Goal: Task Accomplishment & Management: Use online tool/utility

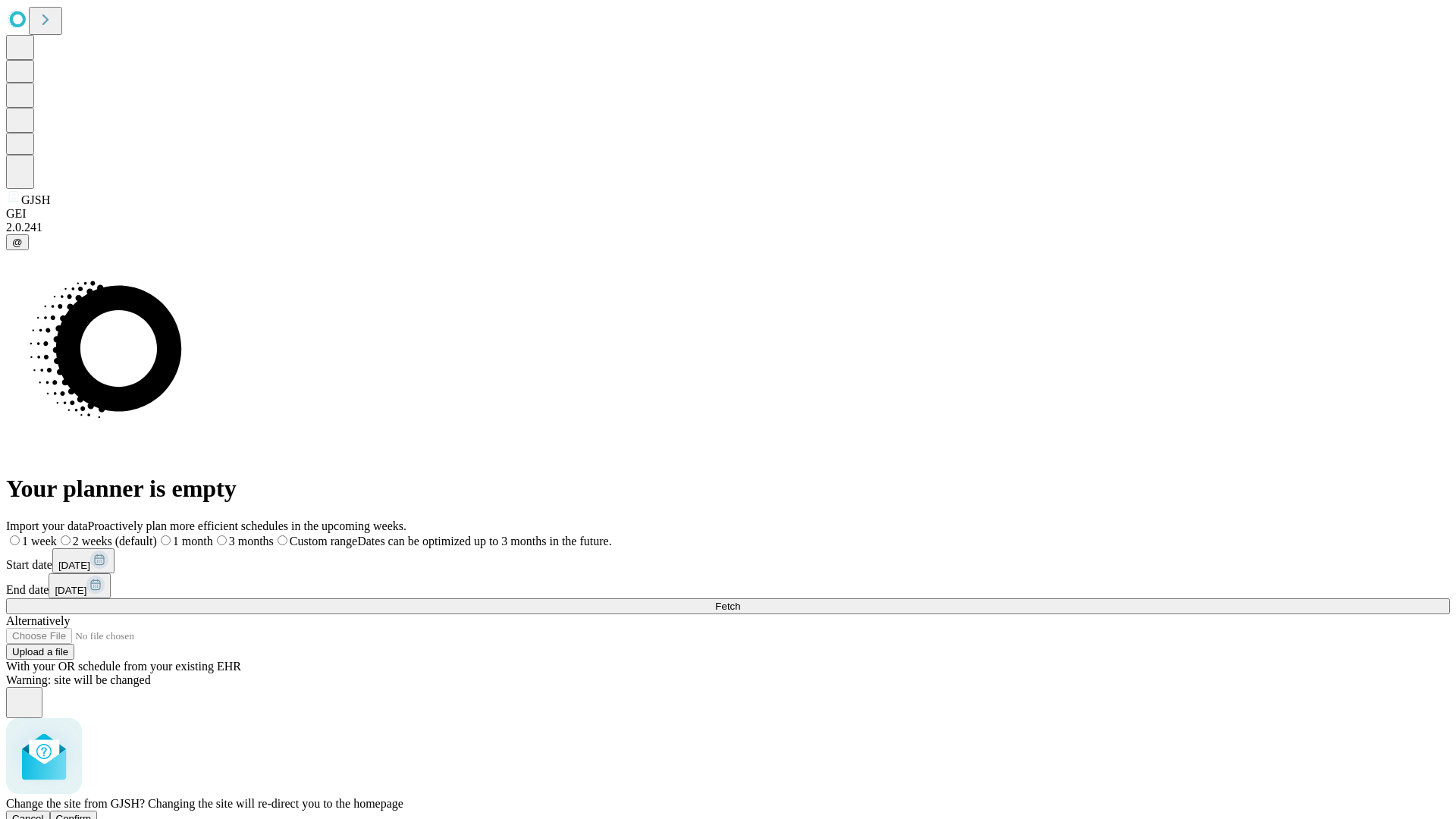
click at [92, 813] on span "Confirm" at bounding box center [73, 818] width 36 height 11
click at [137, 535] on label "2 weeks (default)" at bounding box center [92, 541] width 90 height 13
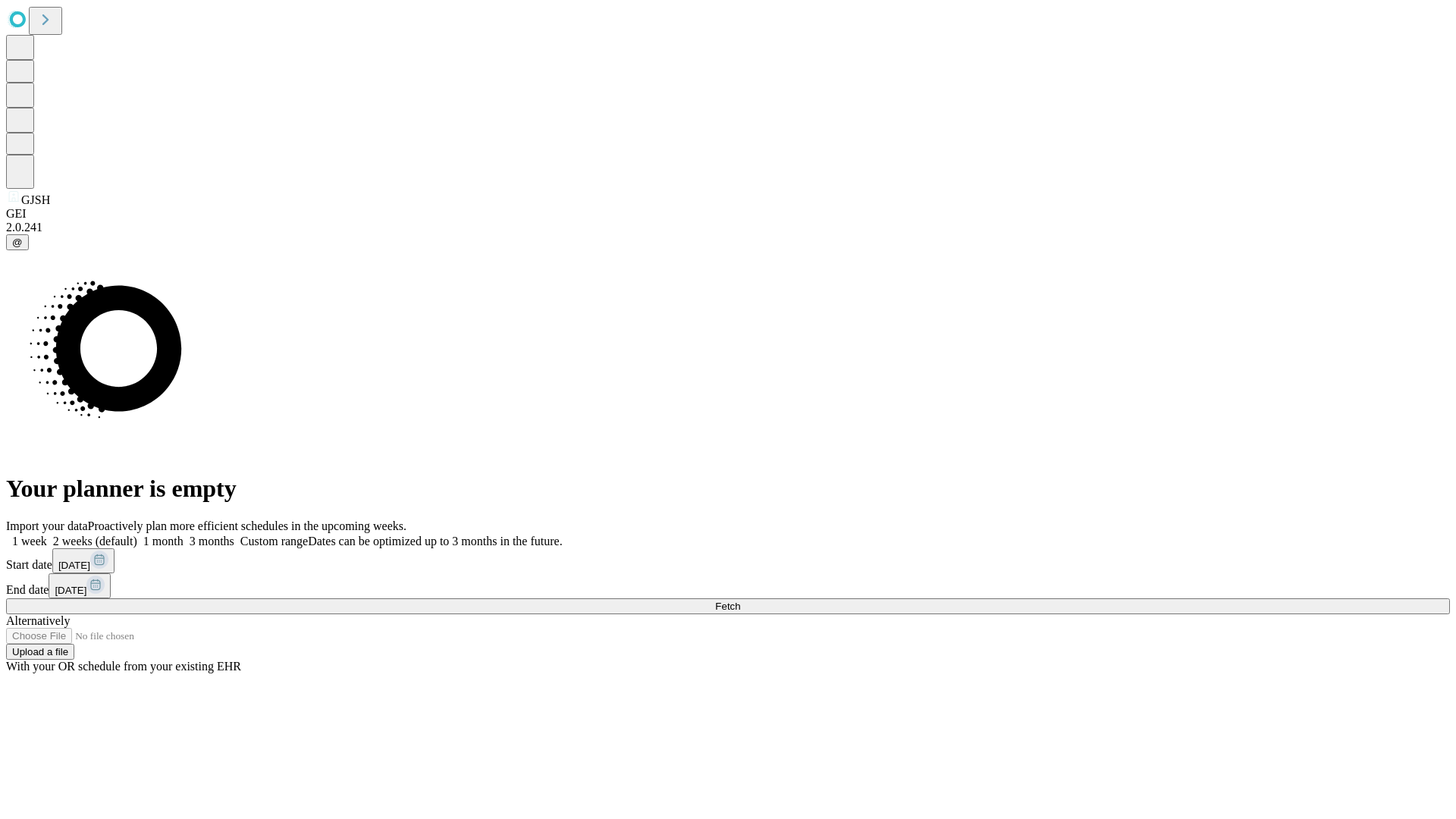
click at [740, 601] on span "Fetch" at bounding box center [727, 606] width 25 height 11
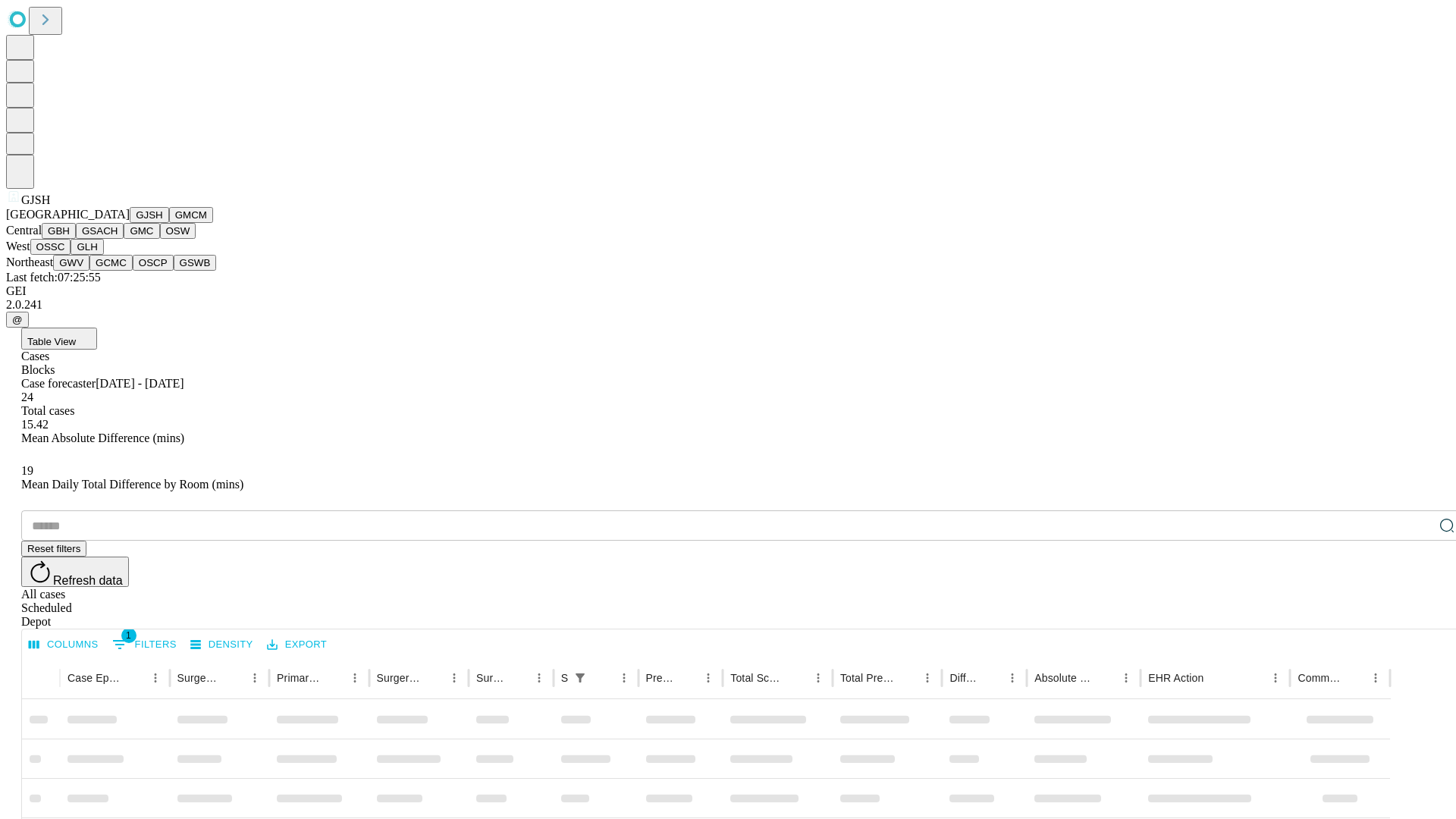
click at [169, 223] on button "GMCM" at bounding box center [190, 215] width 44 height 16
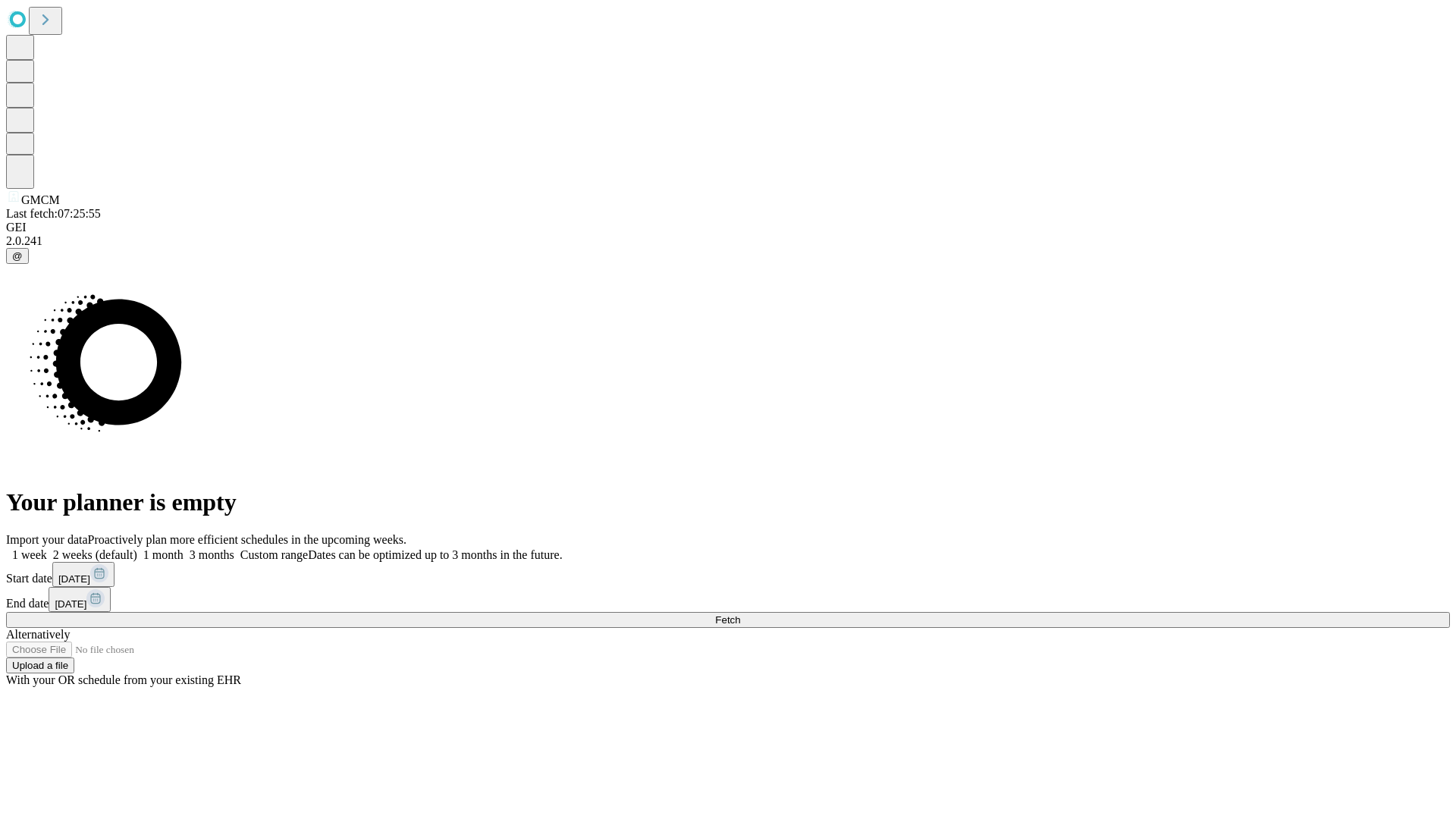
click at [137, 548] on label "2 weeks (default)" at bounding box center [92, 554] width 90 height 13
click at [740, 614] on span "Fetch" at bounding box center [727, 620] width 25 height 11
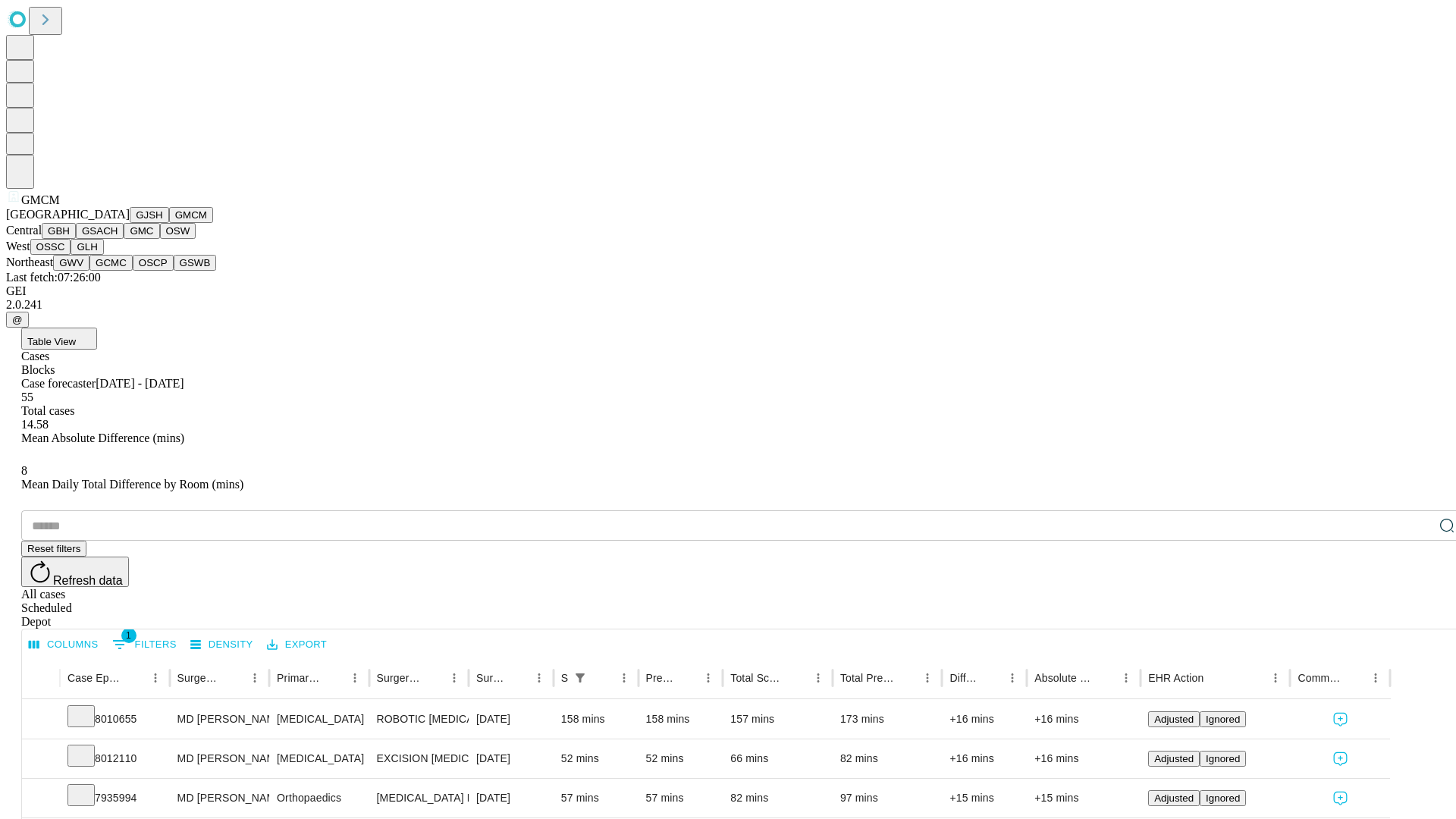
click at [76, 239] on button "GBH" at bounding box center [58, 231] width 34 height 16
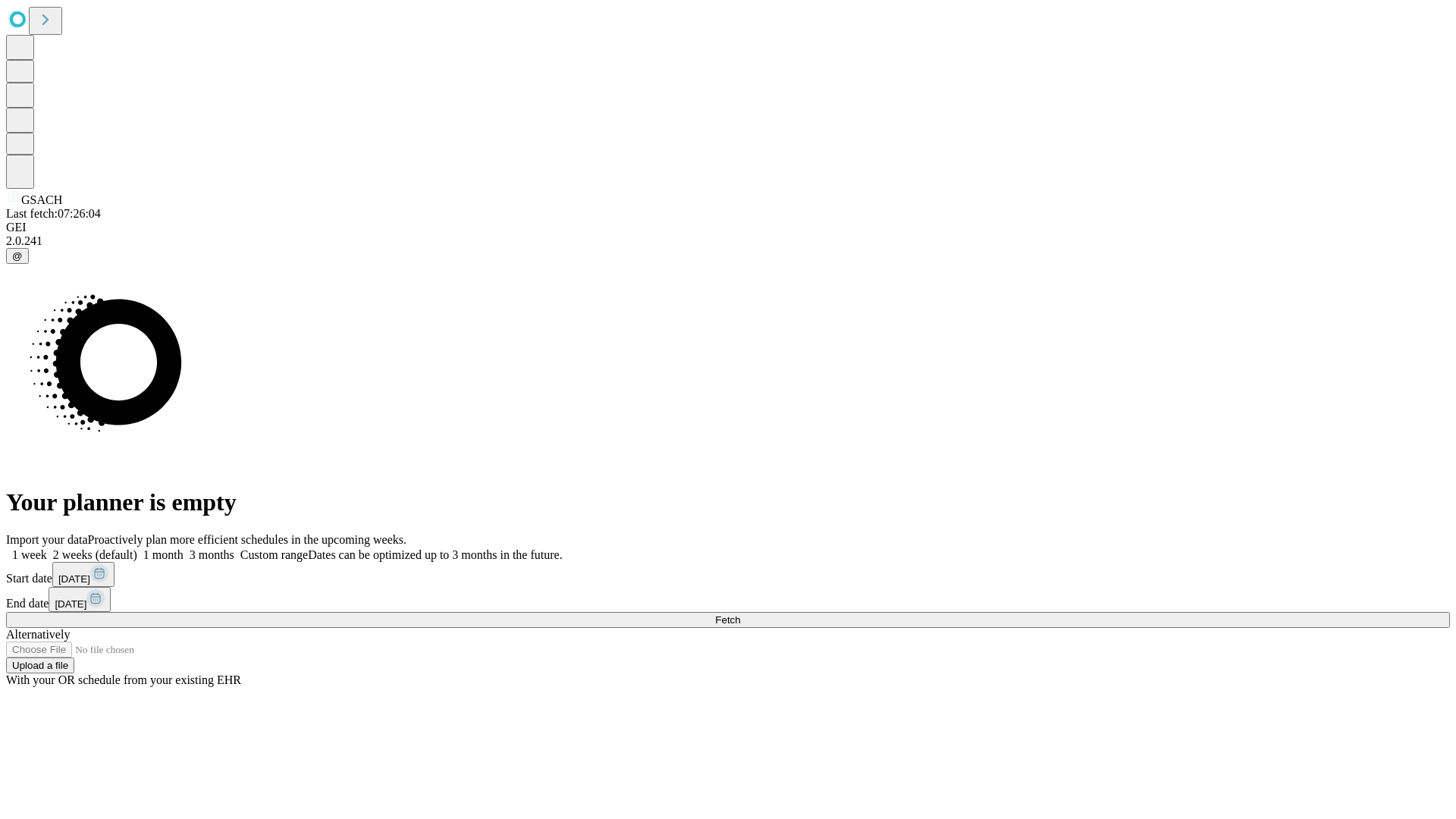
click at [137, 548] on label "2 weeks (default)" at bounding box center [92, 554] width 90 height 13
click at [740, 614] on span "Fetch" at bounding box center [727, 620] width 25 height 11
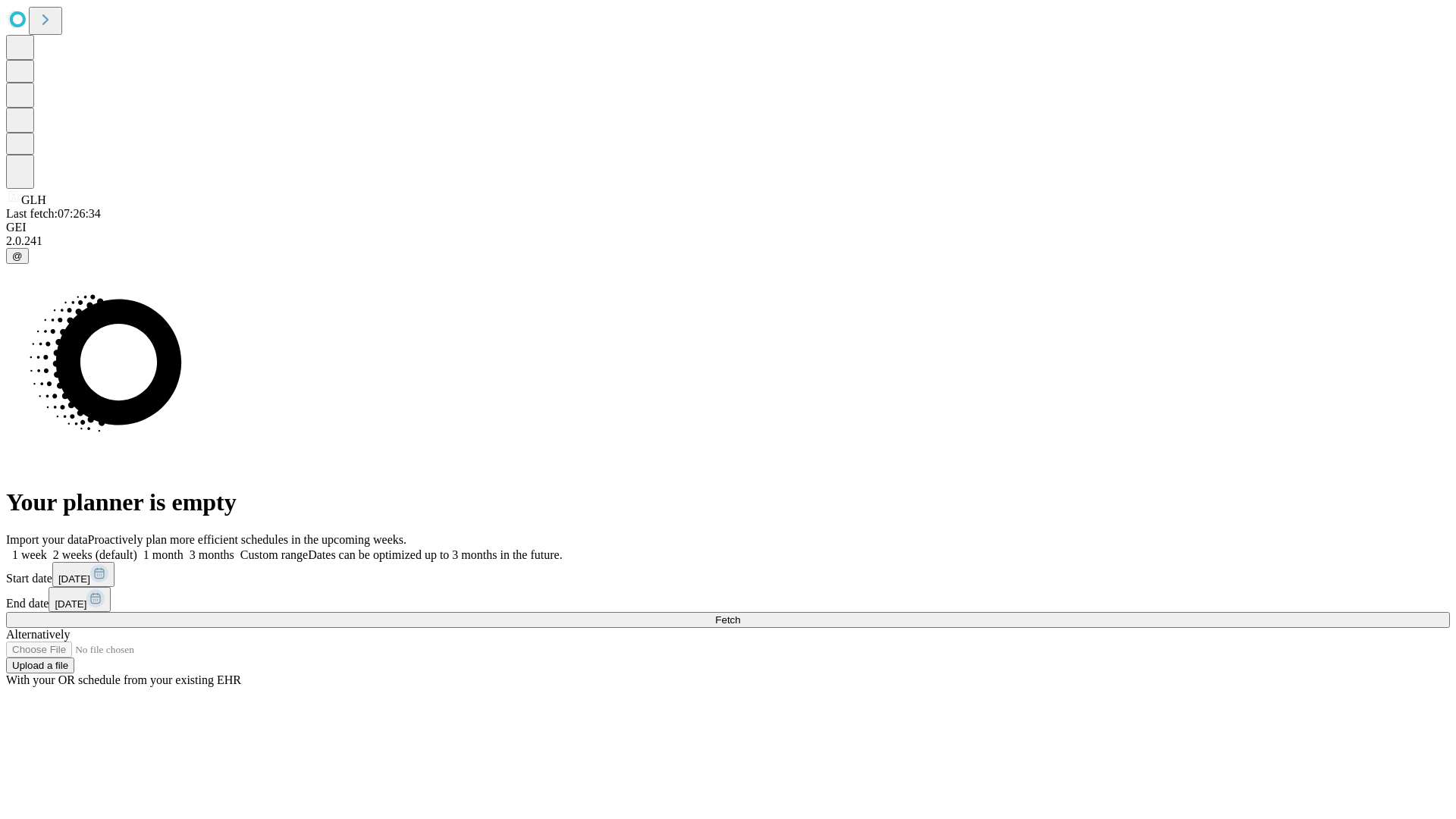
click at [137, 548] on label "2 weeks (default)" at bounding box center [92, 554] width 90 height 13
click at [740, 614] on span "Fetch" at bounding box center [727, 620] width 25 height 11
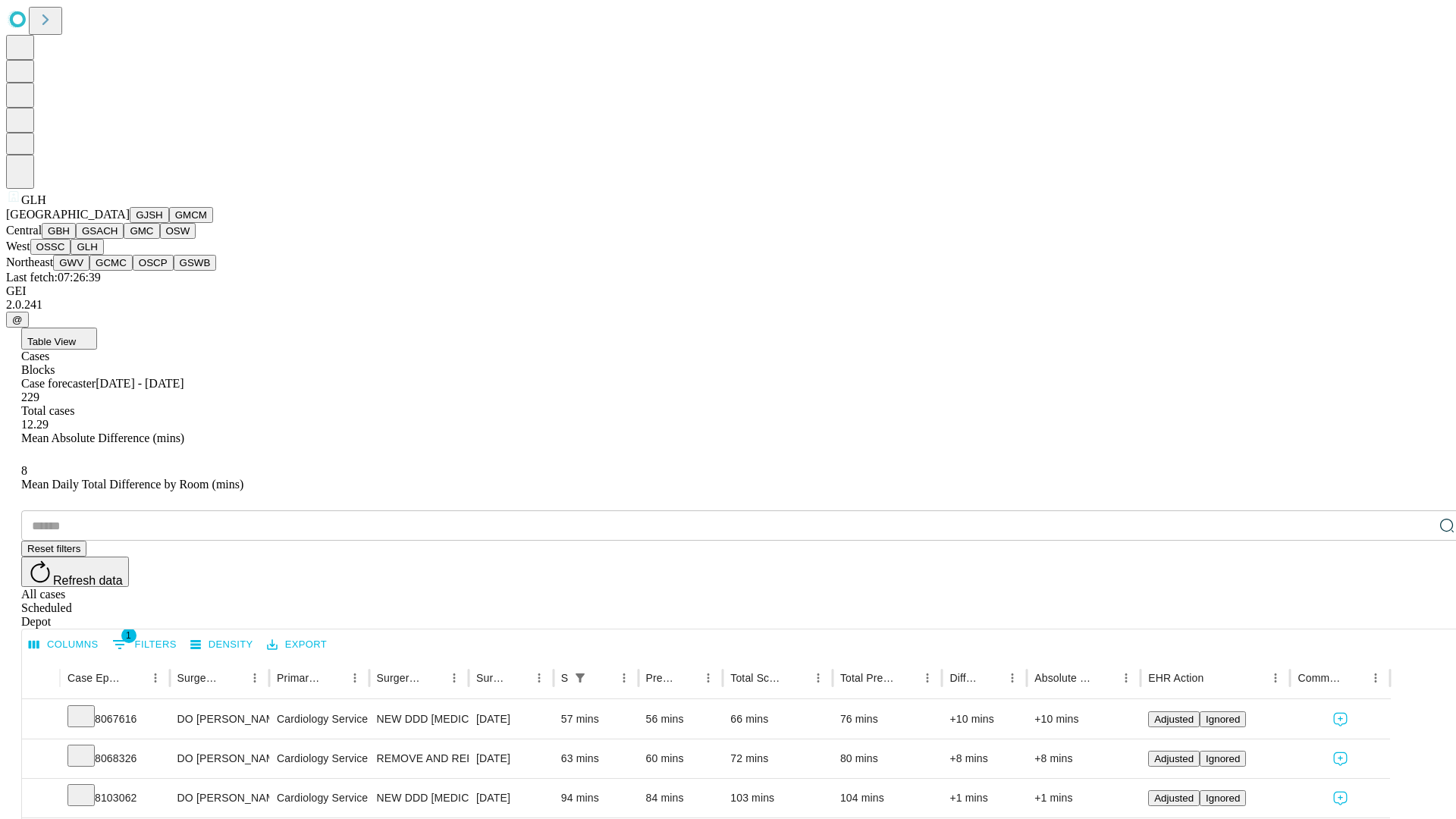
click at [89, 271] on button "GWV" at bounding box center [72, 263] width 37 height 16
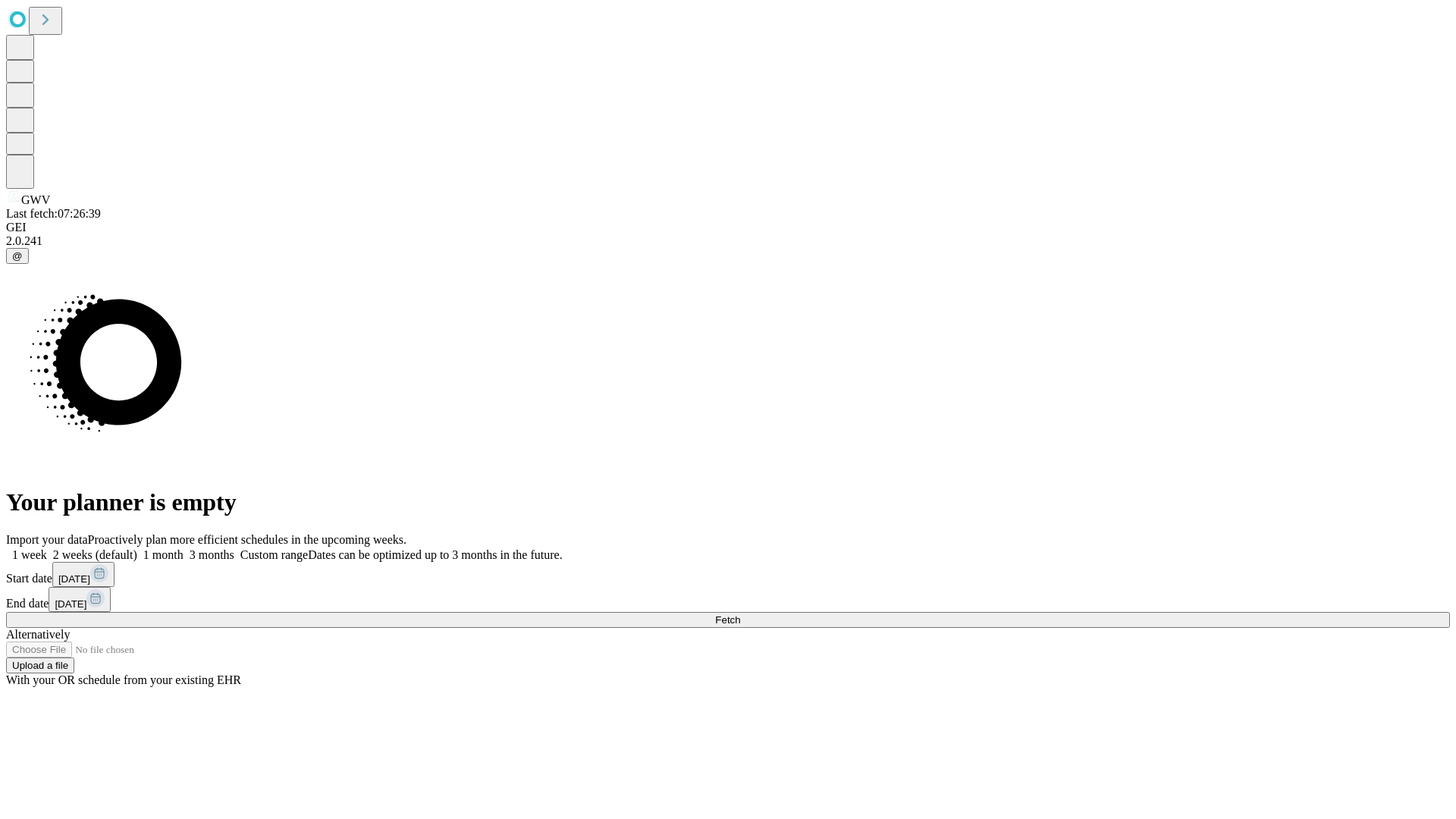
click at [137, 548] on label "2 weeks (default)" at bounding box center [92, 554] width 90 height 13
click at [740, 614] on span "Fetch" at bounding box center [727, 620] width 25 height 11
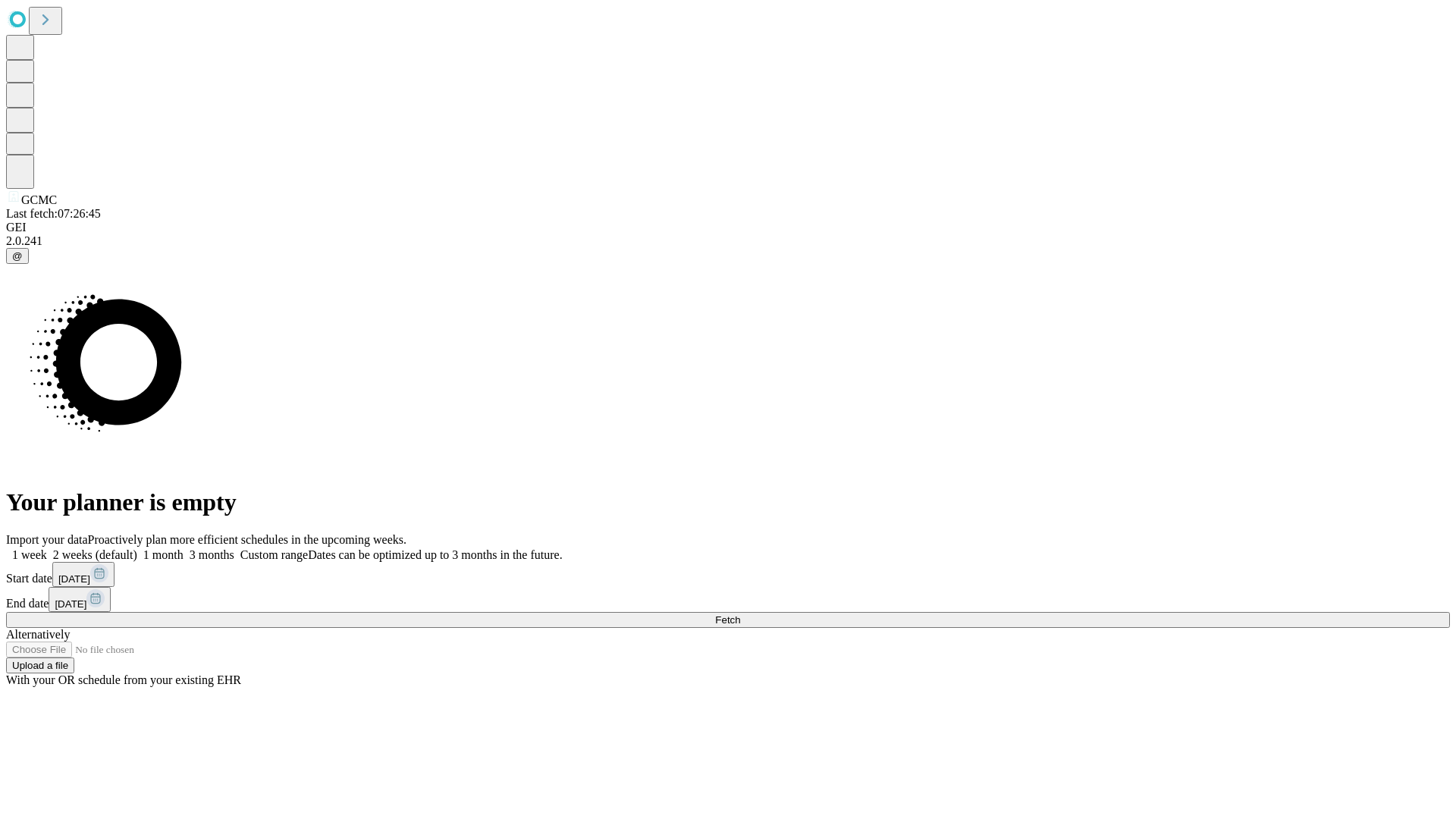
click at [137, 548] on label "2 weeks (default)" at bounding box center [92, 554] width 90 height 13
click at [740, 614] on span "Fetch" at bounding box center [727, 620] width 25 height 11
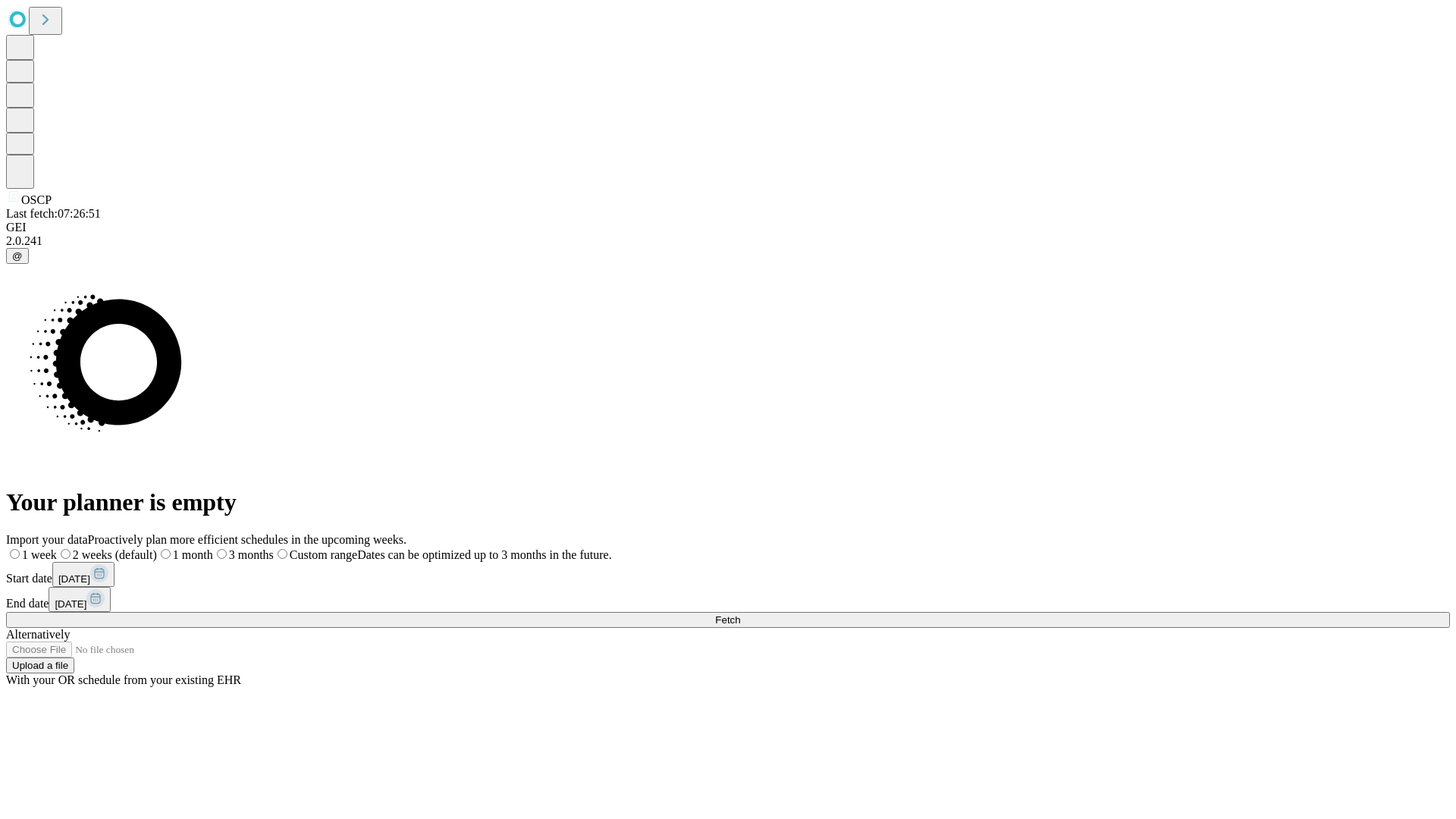
click at [740, 614] on span "Fetch" at bounding box center [727, 620] width 25 height 11
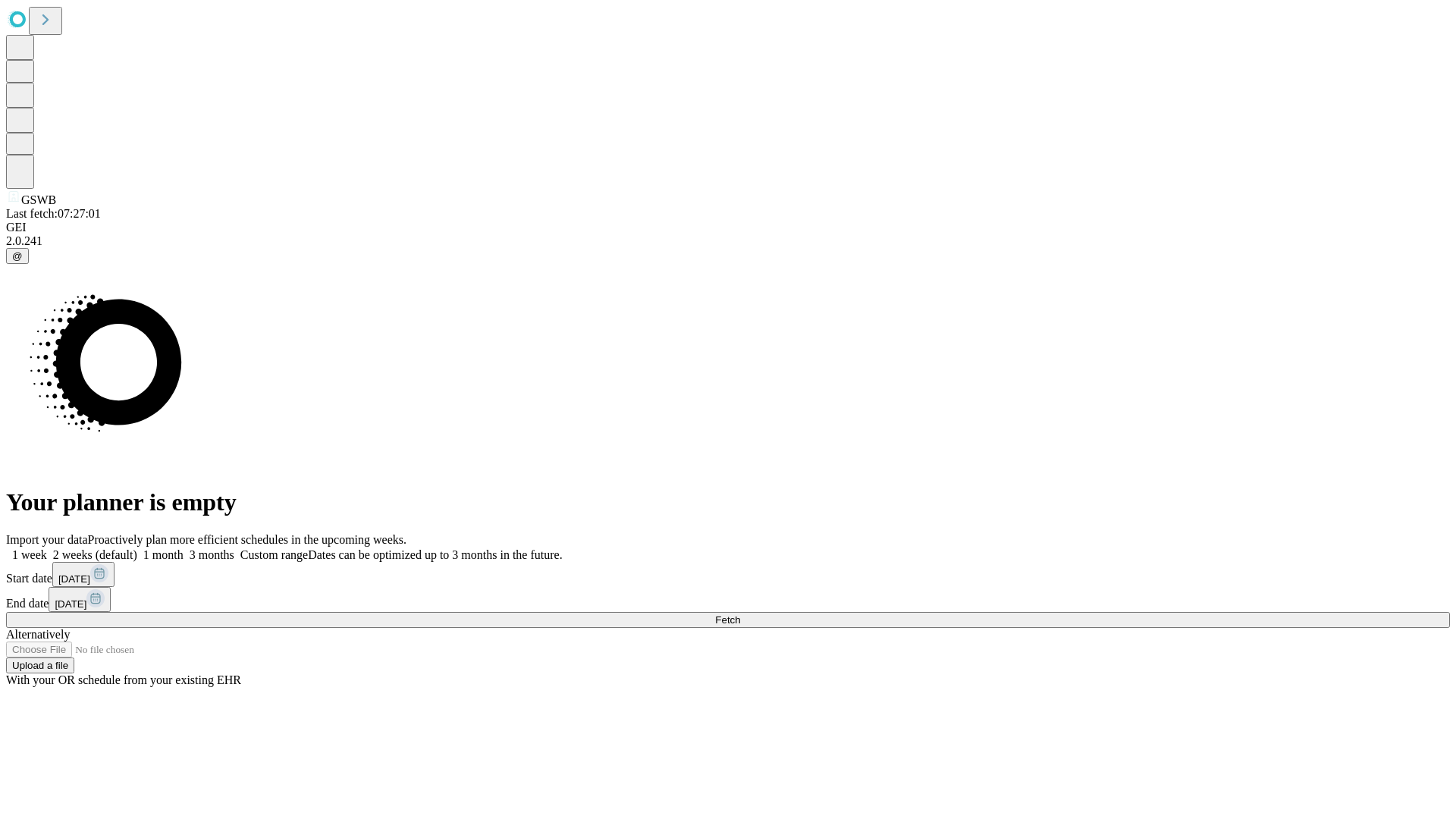
click at [740, 614] on span "Fetch" at bounding box center [727, 620] width 25 height 11
